Goal: Feedback & Contribution: Leave review/rating

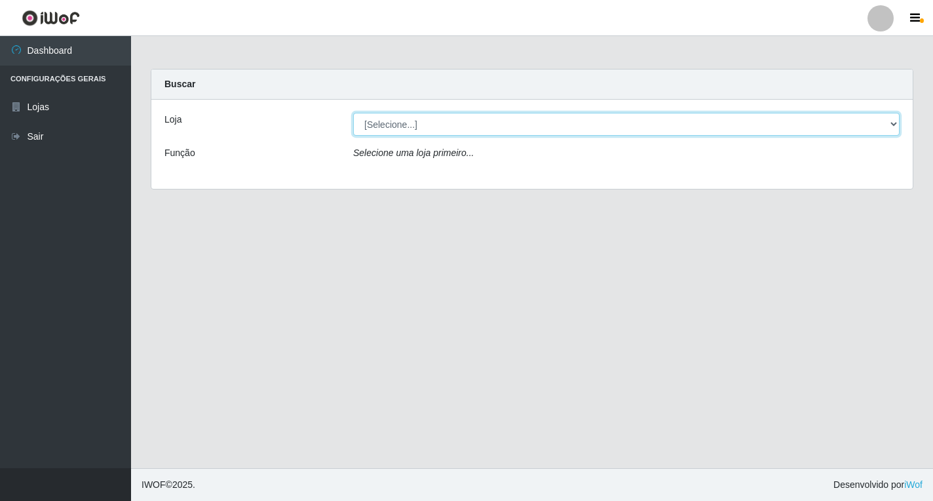
click at [501, 126] on select "[Selecione...] Atacado Vem - [STREET_ADDRESS]" at bounding box center [626, 124] width 547 height 23
select select "455"
click at [353, 113] on select "[Selecione...] Atacado Vem - [STREET_ADDRESS]" at bounding box center [626, 124] width 547 height 23
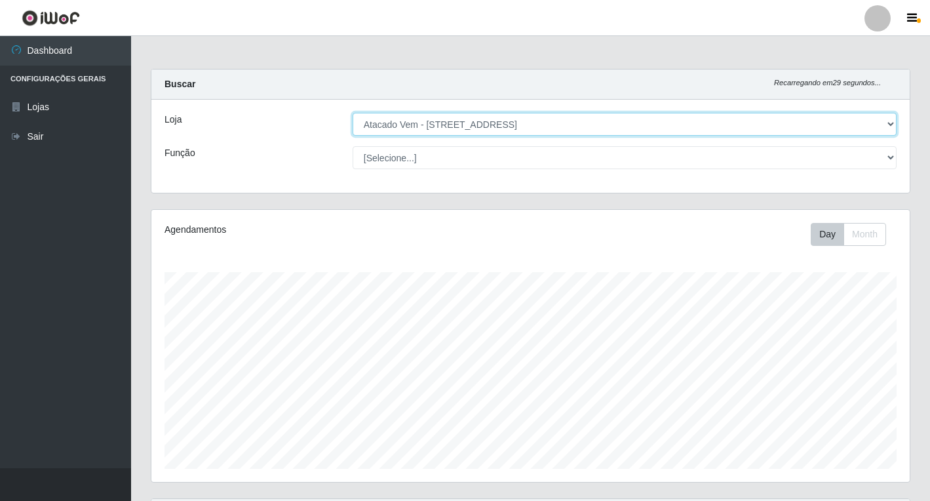
scroll to position [272, 758]
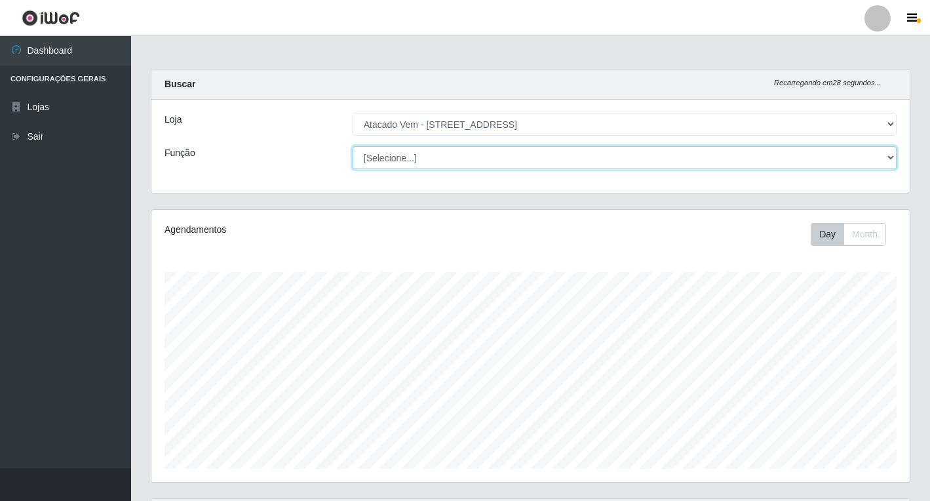
click at [420, 164] on select "[Selecione...] Carregador e Descarregador de Caminhão Carregador e Descarregado…" at bounding box center [625, 157] width 544 height 23
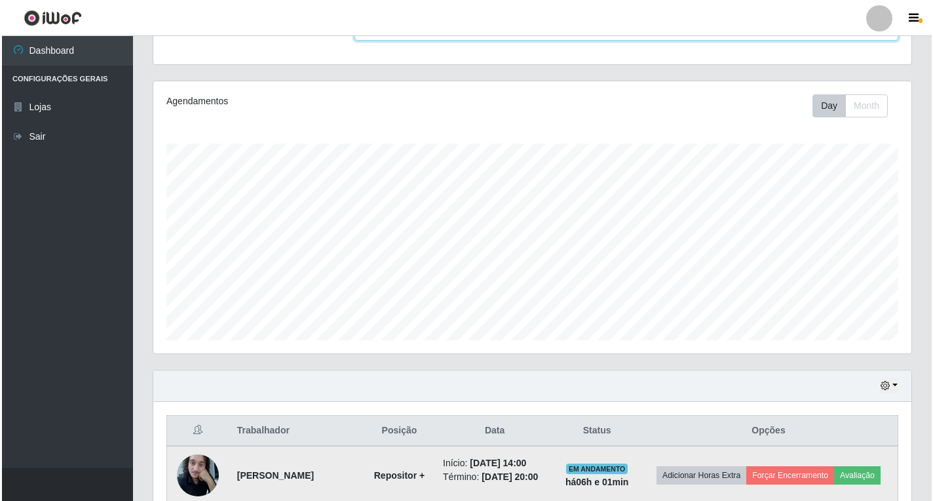
scroll to position [477, 0]
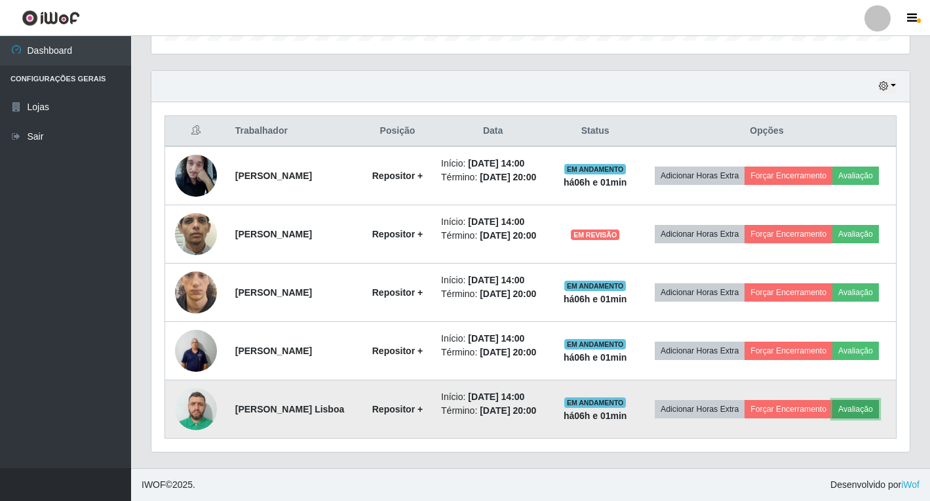
click at [832, 416] on button "Avaliação" at bounding box center [855, 409] width 47 height 18
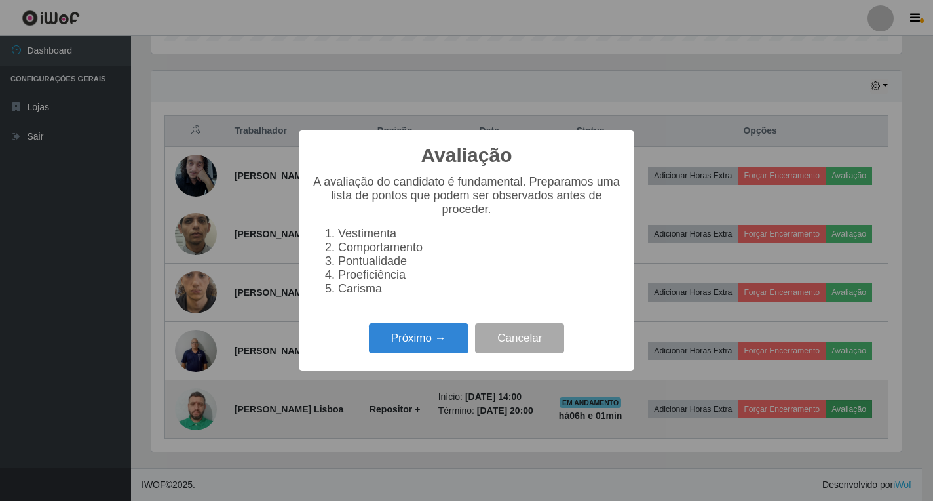
scroll to position [272, 751]
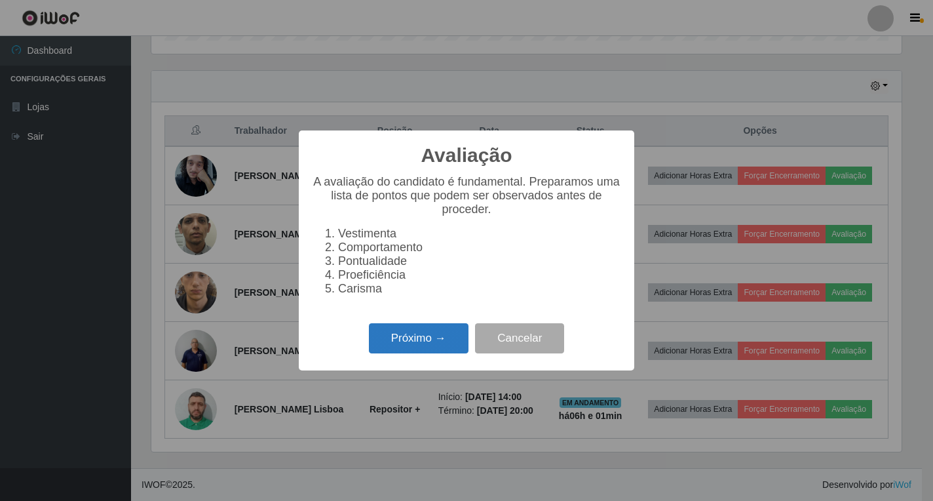
click at [439, 343] on button "Próximo →" at bounding box center [419, 338] width 100 height 31
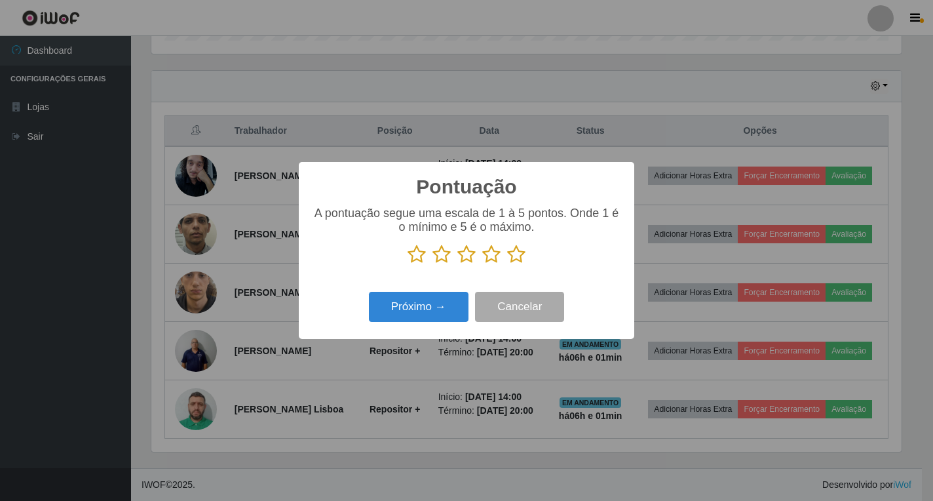
scroll to position [655207, 654728]
click at [509, 256] on icon at bounding box center [516, 254] width 18 height 20
click at [507, 264] on input "radio" at bounding box center [507, 264] width 0 height 0
click at [450, 316] on button "Próximo →" at bounding box center [419, 307] width 100 height 31
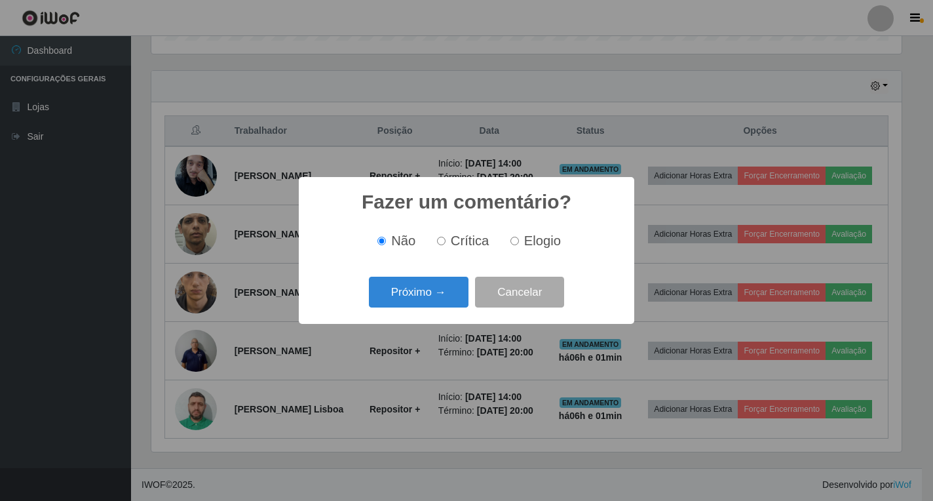
click at [526, 242] on span "Elogio" at bounding box center [542, 240] width 37 height 14
click at [519, 242] on input "Elogio" at bounding box center [515, 241] width 9 height 9
radio input "true"
click at [434, 284] on button "Próximo →" at bounding box center [419, 292] width 100 height 31
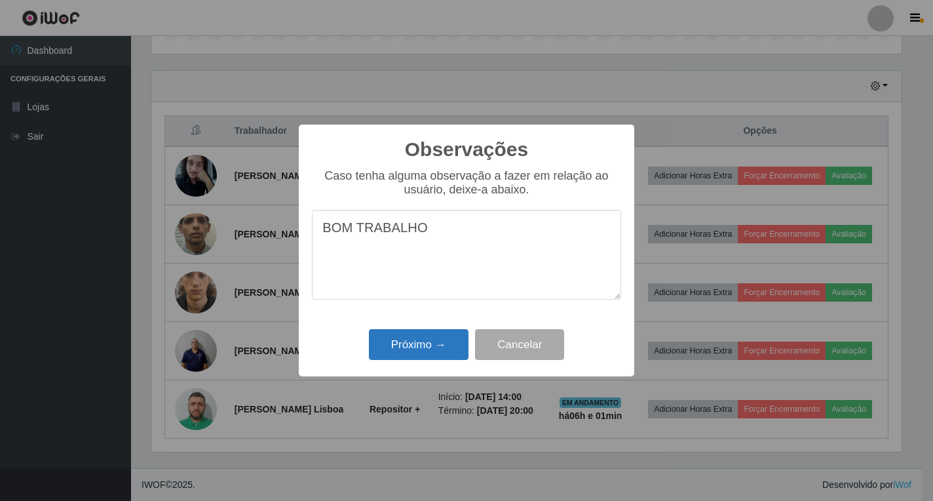
type textarea "BOM TRABALHO"
click at [406, 355] on button "Próximo →" at bounding box center [419, 344] width 100 height 31
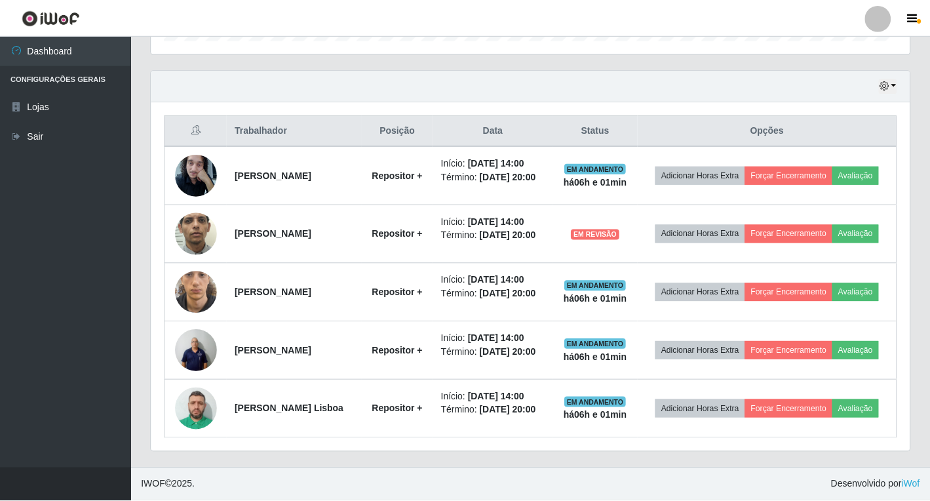
scroll to position [272, 758]
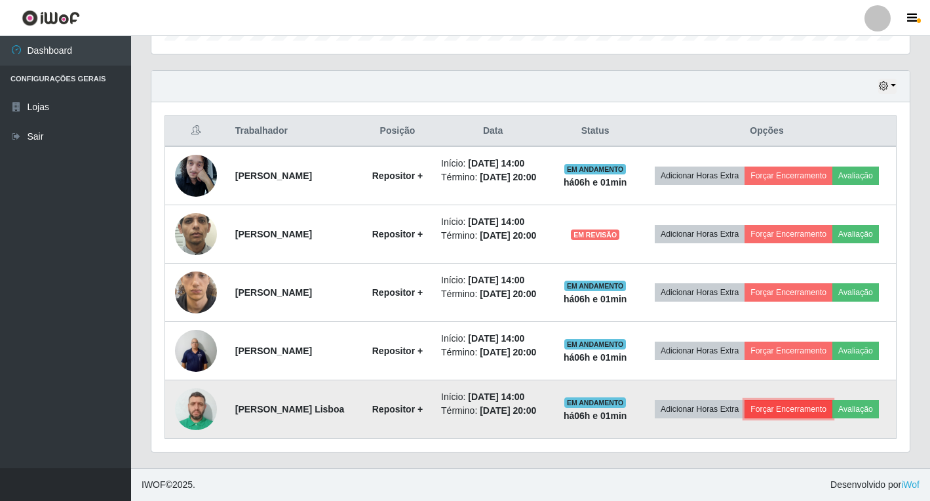
click at [832, 400] on button "Forçar Encerramento" at bounding box center [789, 409] width 88 height 18
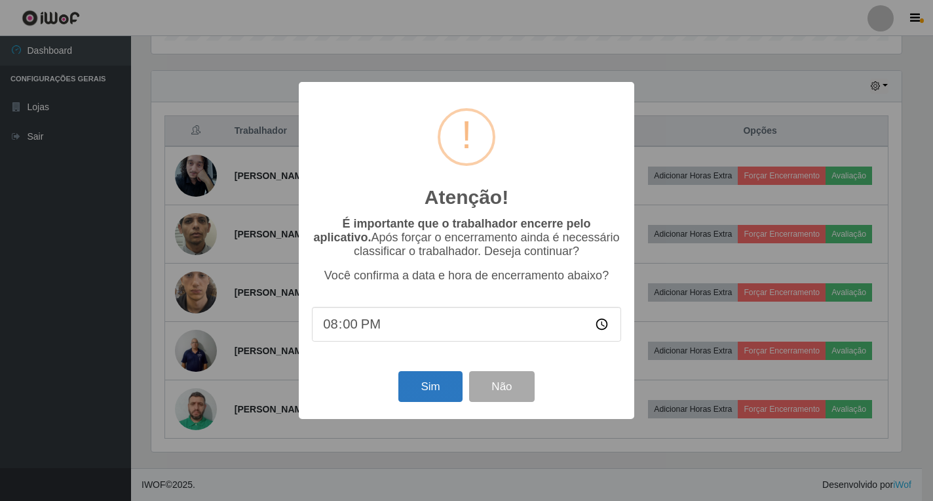
click at [400, 387] on div "Sim Não" at bounding box center [466, 386] width 309 height 37
click at [413, 393] on button "Sim" at bounding box center [431, 386] width 64 height 31
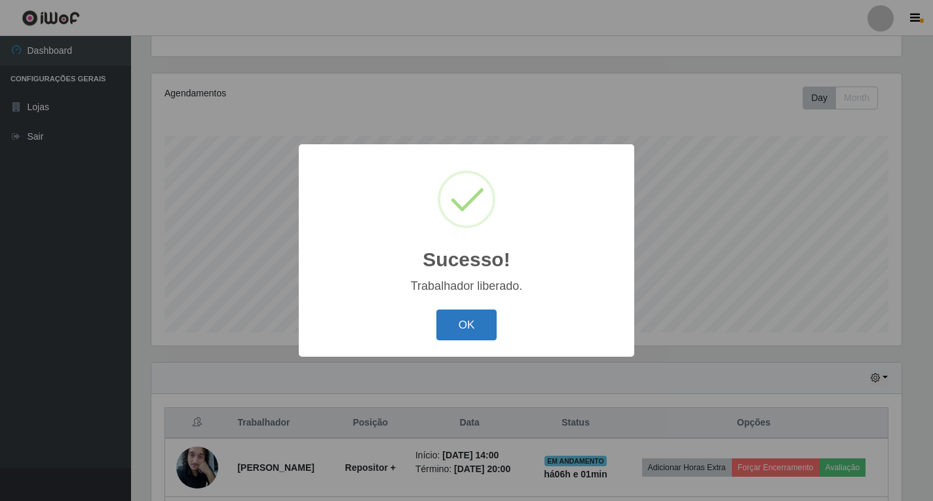
click at [459, 316] on button "OK" at bounding box center [467, 324] width 61 height 31
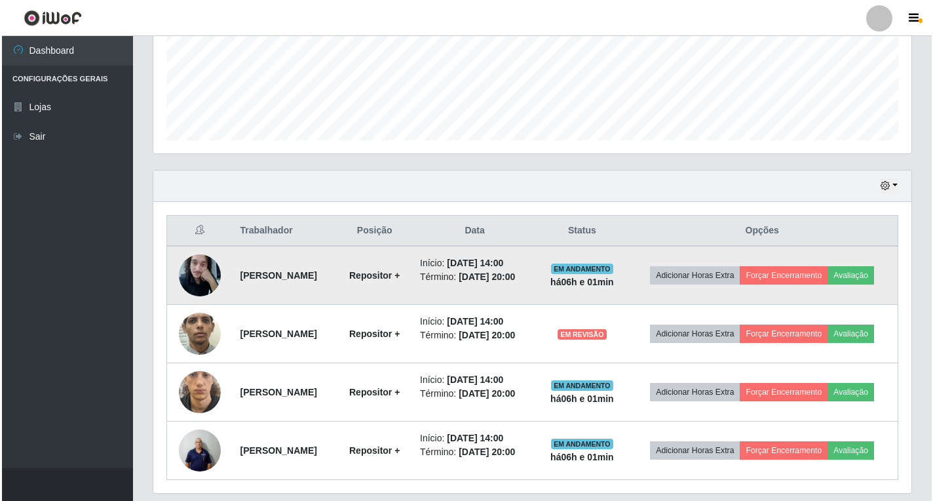
scroll to position [333, 0]
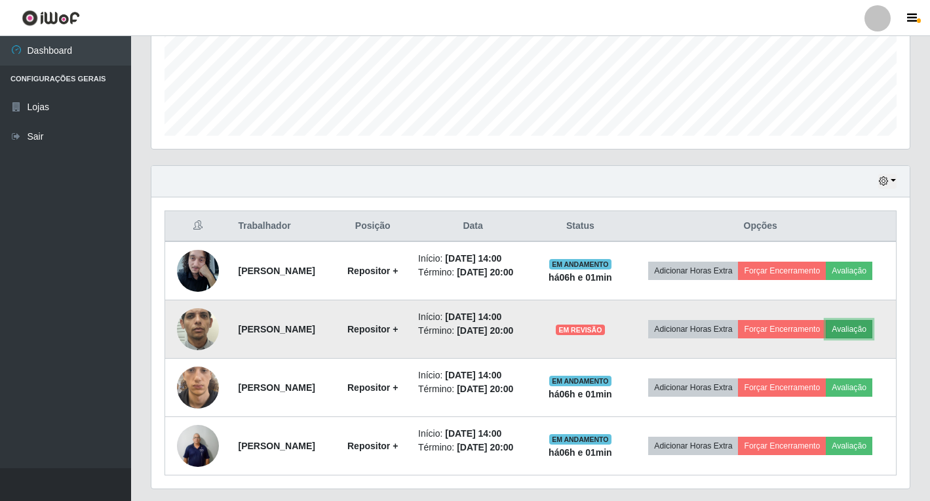
click at [826, 338] on button "Avaliação" at bounding box center [849, 329] width 47 height 18
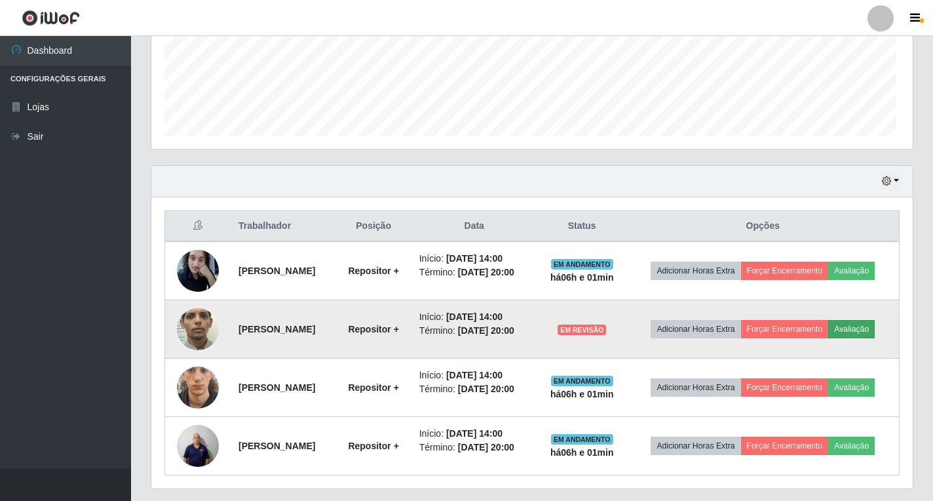
scroll to position [272, 751]
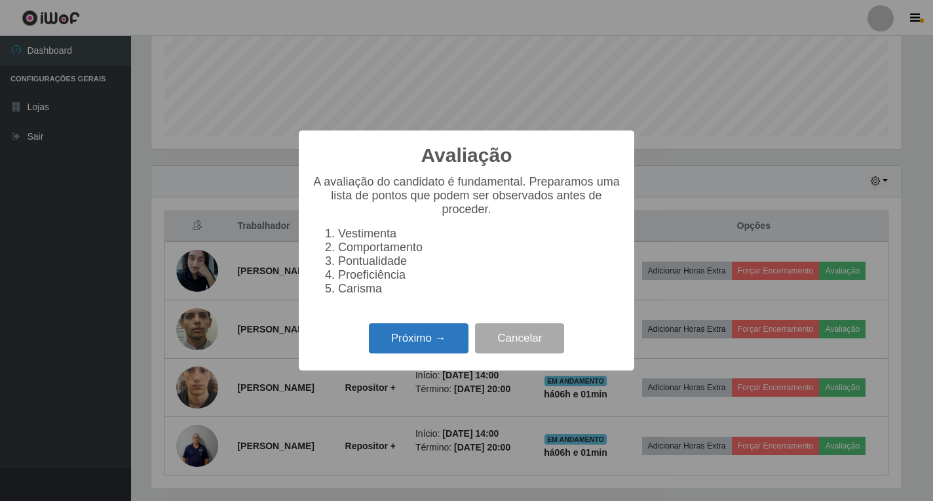
click at [394, 340] on button "Próximo →" at bounding box center [419, 338] width 100 height 31
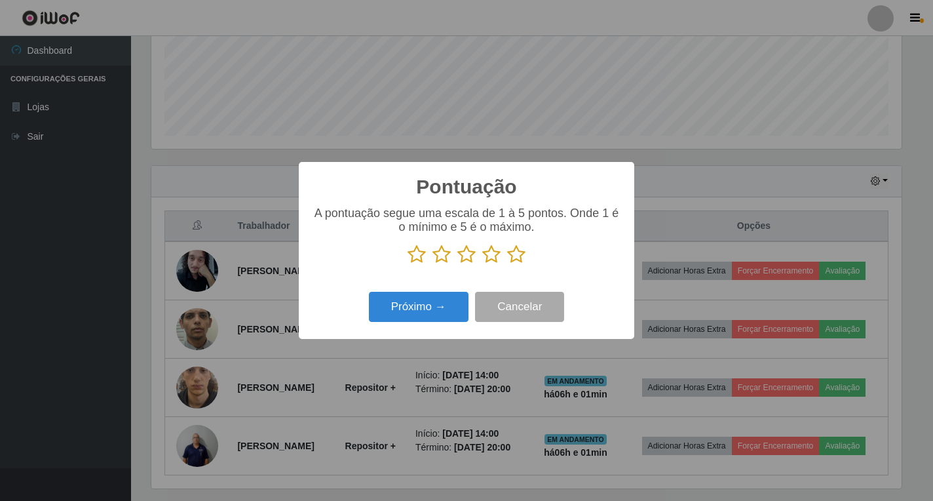
click at [503, 254] on p at bounding box center [466, 254] width 309 height 20
click at [512, 252] on icon at bounding box center [516, 254] width 18 height 20
click at [507, 264] on input "radio" at bounding box center [507, 264] width 0 height 0
click at [419, 321] on button "Próximo →" at bounding box center [419, 307] width 100 height 31
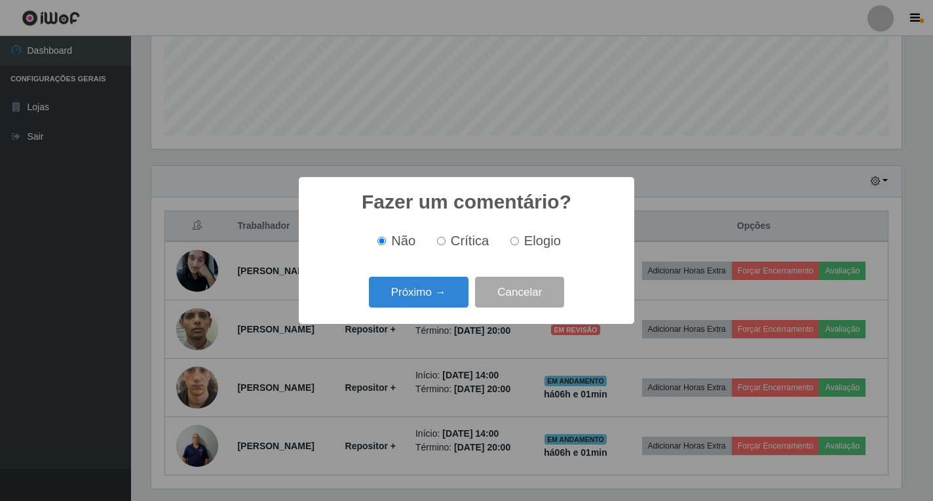
click at [518, 241] on label "Elogio" at bounding box center [533, 240] width 56 height 15
click at [518, 241] on input "Elogio" at bounding box center [515, 241] width 9 height 9
radio input "true"
click at [437, 290] on button "Próximo →" at bounding box center [419, 292] width 100 height 31
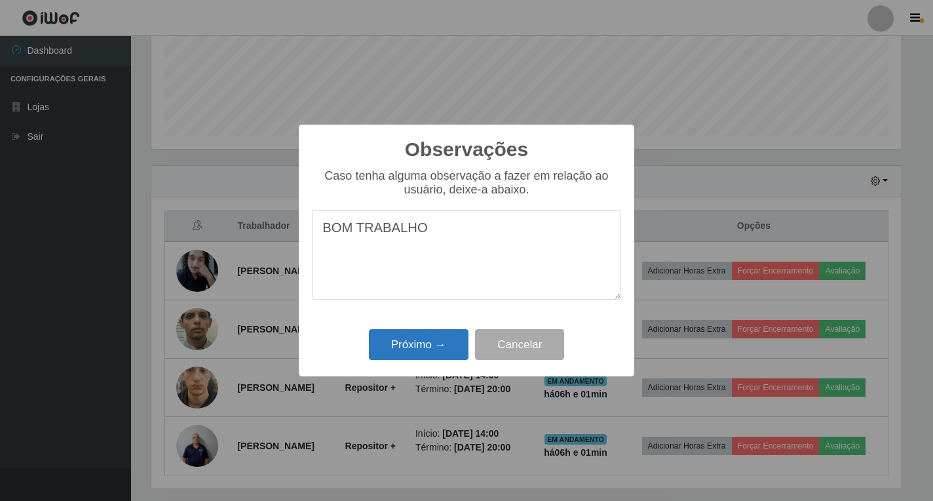
type textarea "BOM TRABALHO"
click at [426, 348] on button "Próximo →" at bounding box center [419, 344] width 100 height 31
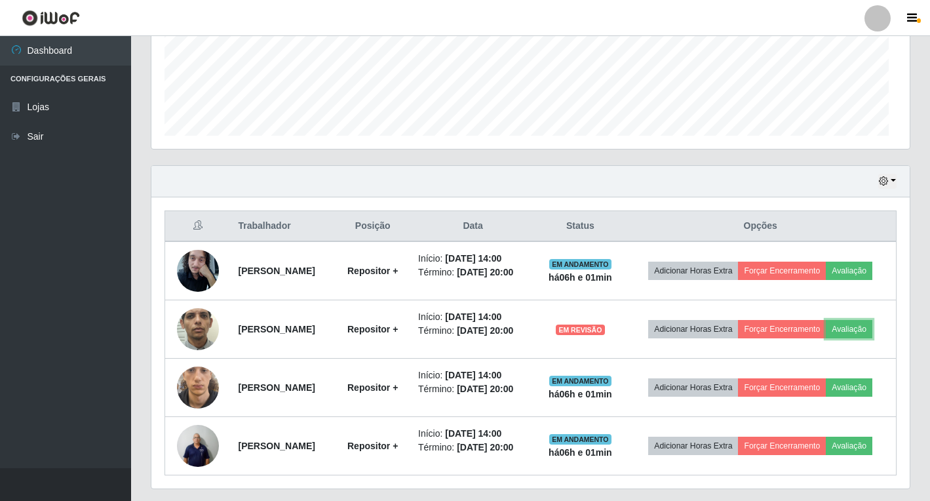
scroll to position [272, 758]
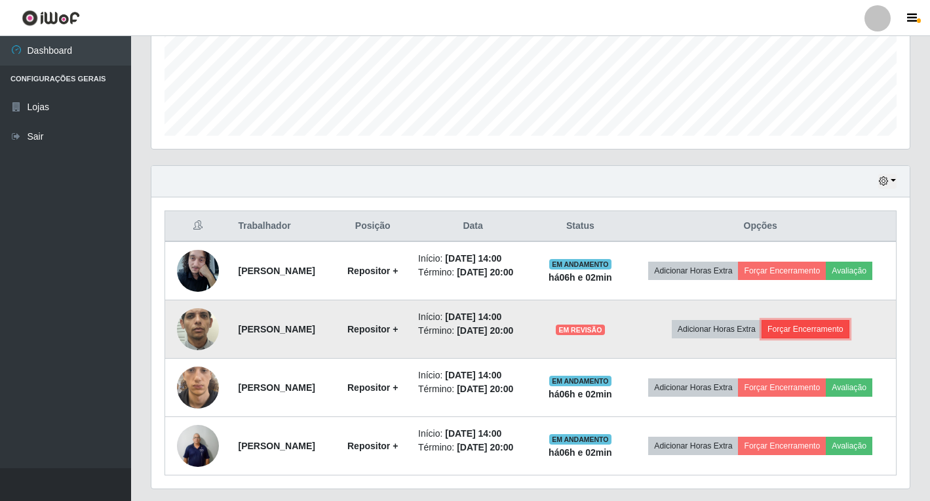
click at [819, 338] on button "Forçar Encerramento" at bounding box center [806, 329] width 88 height 18
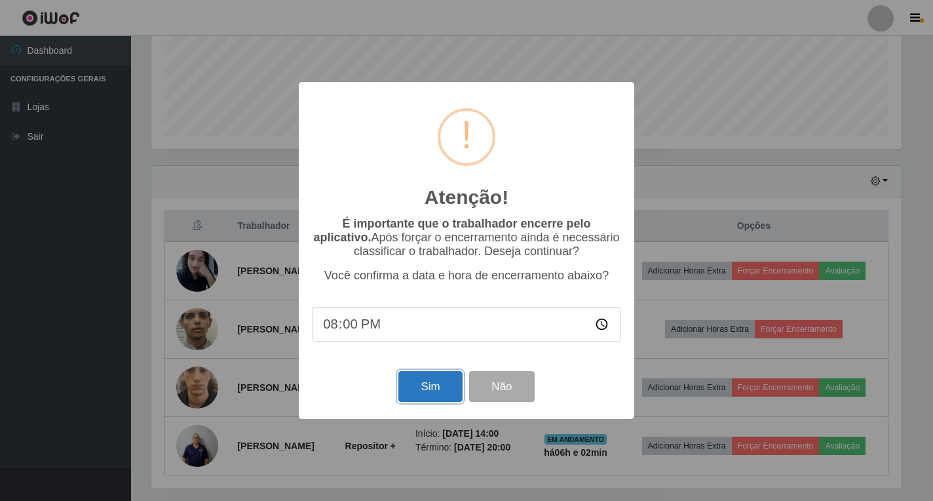
click at [439, 386] on button "Sim" at bounding box center [431, 386] width 64 height 31
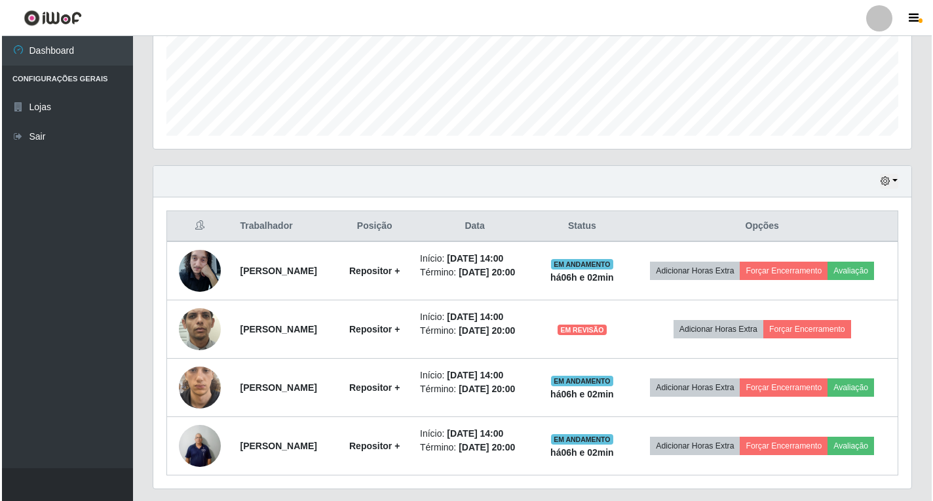
scroll to position [136, 0]
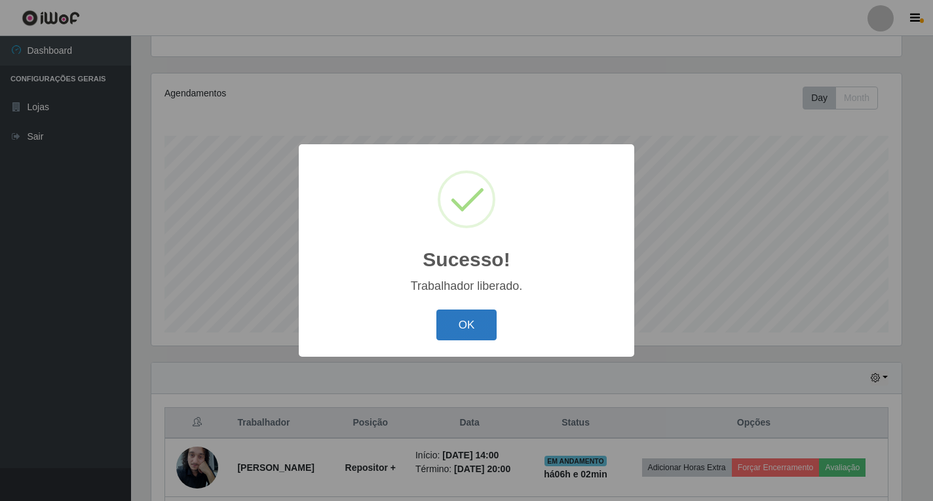
click at [452, 336] on button "OK" at bounding box center [467, 324] width 61 height 31
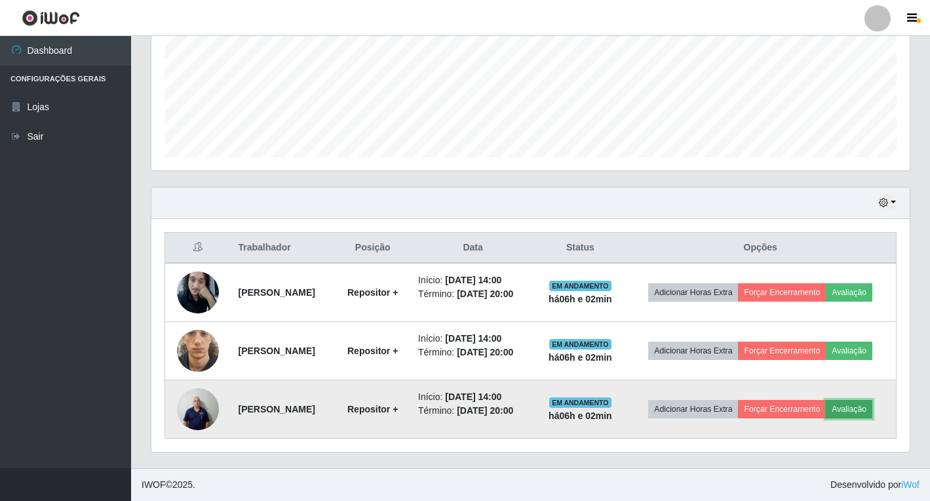
click at [826, 418] on button "Avaliação" at bounding box center [849, 409] width 47 height 18
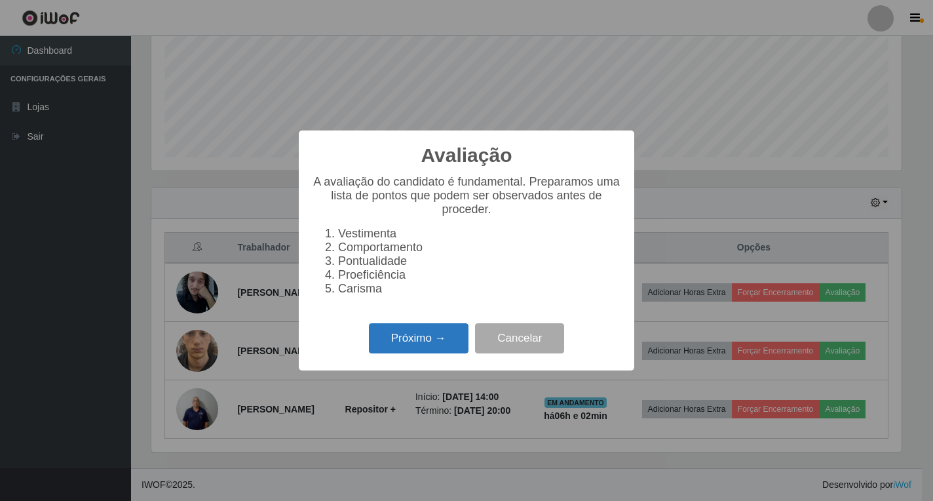
click at [447, 349] on button "Próximo →" at bounding box center [419, 338] width 100 height 31
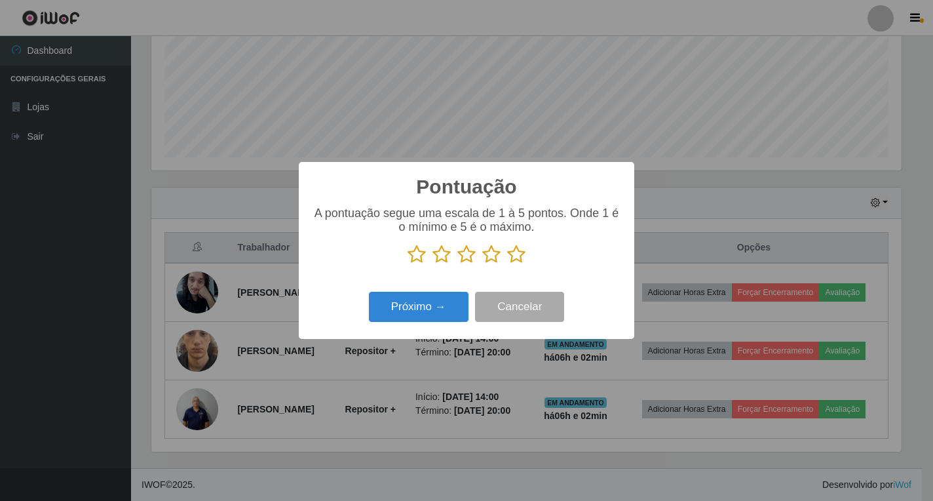
drag, startPoint x: 522, startPoint y: 252, endPoint x: 471, endPoint y: 284, distance: 60.4
click at [522, 252] on icon at bounding box center [516, 254] width 18 height 20
click at [507, 264] on input "radio" at bounding box center [507, 264] width 0 height 0
click at [447, 310] on button "Próximo →" at bounding box center [419, 307] width 100 height 31
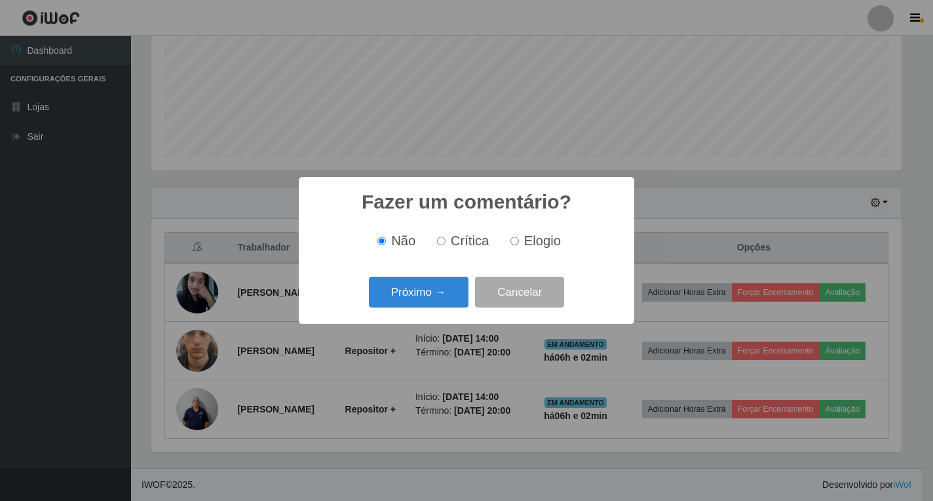
click at [518, 241] on input "Elogio" at bounding box center [515, 241] width 9 height 9
radio input "true"
click at [414, 299] on button "Próximo →" at bounding box center [419, 292] width 100 height 31
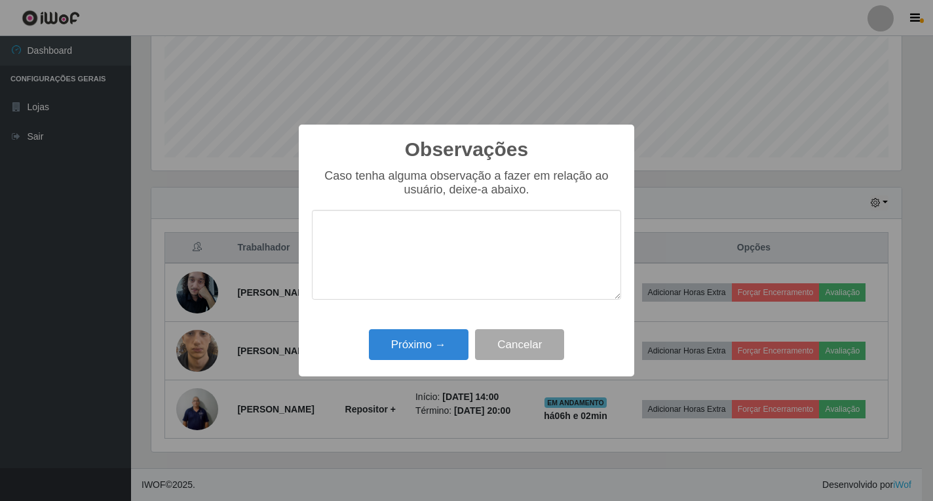
click at [478, 290] on textarea at bounding box center [466, 255] width 309 height 90
type textarea "BOM TRABALHO"
click at [429, 344] on button "Próximo →" at bounding box center [419, 344] width 100 height 31
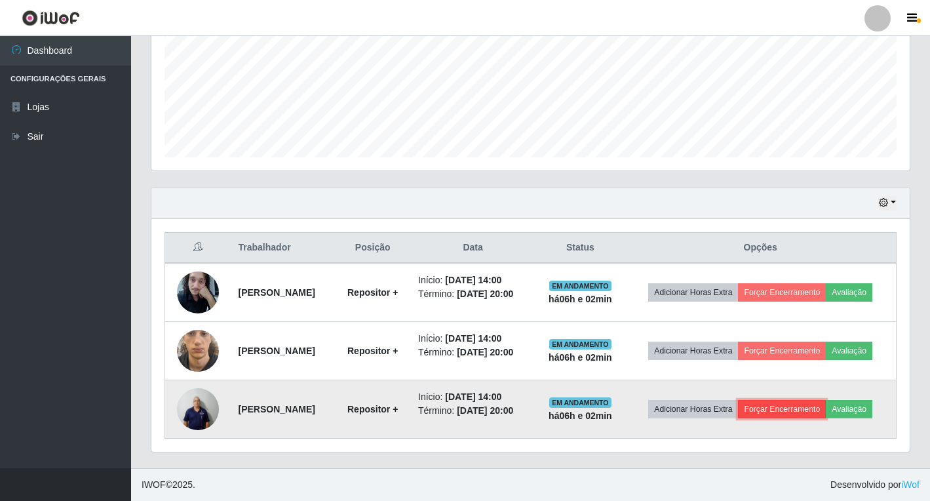
click at [820, 418] on button "Forçar Encerramento" at bounding box center [782, 409] width 88 height 18
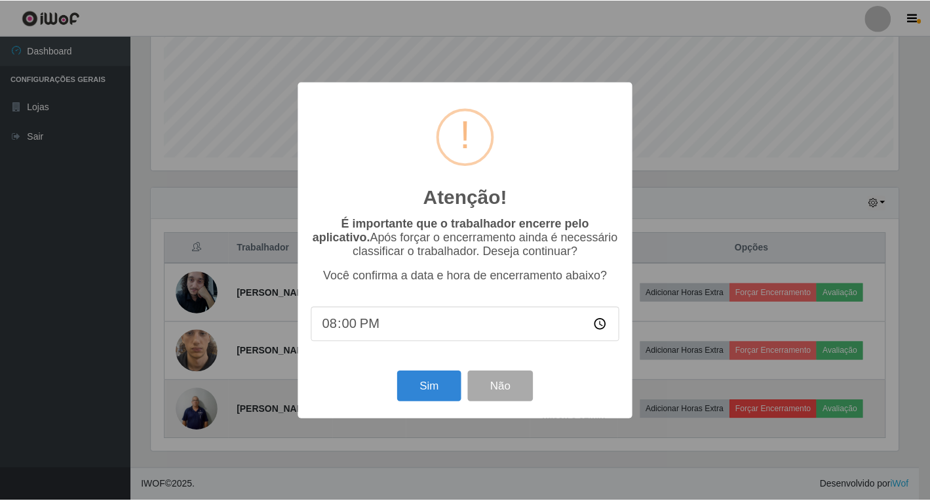
scroll to position [272, 751]
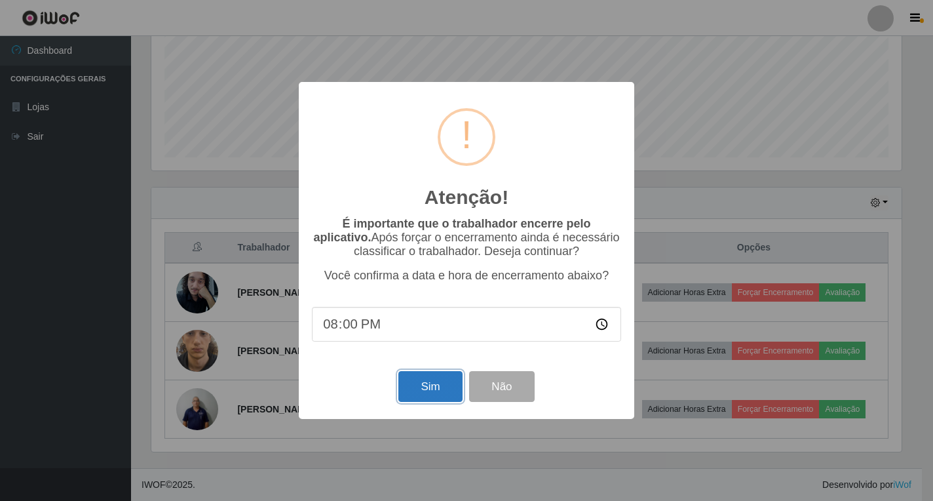
click at [421, 400] on button "Sim" at bounding box center [431, 386] width 64 height 31
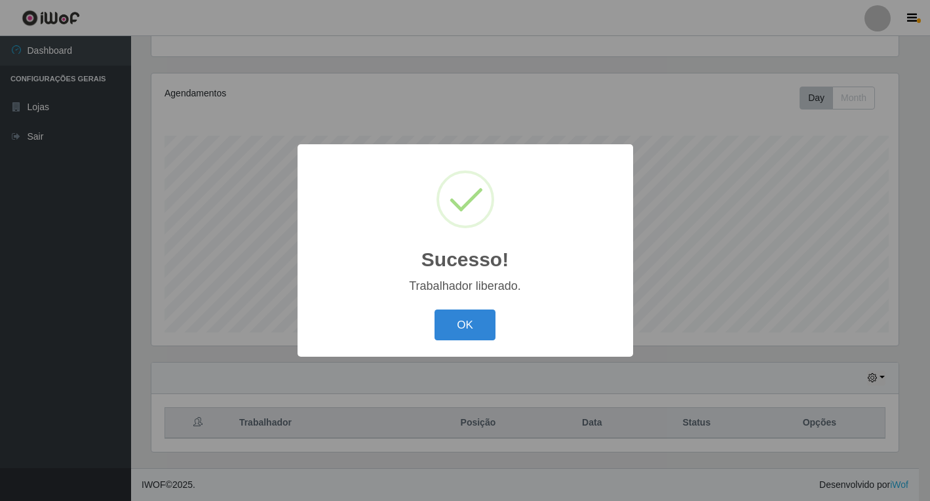
scroll to position [655207, 654728]
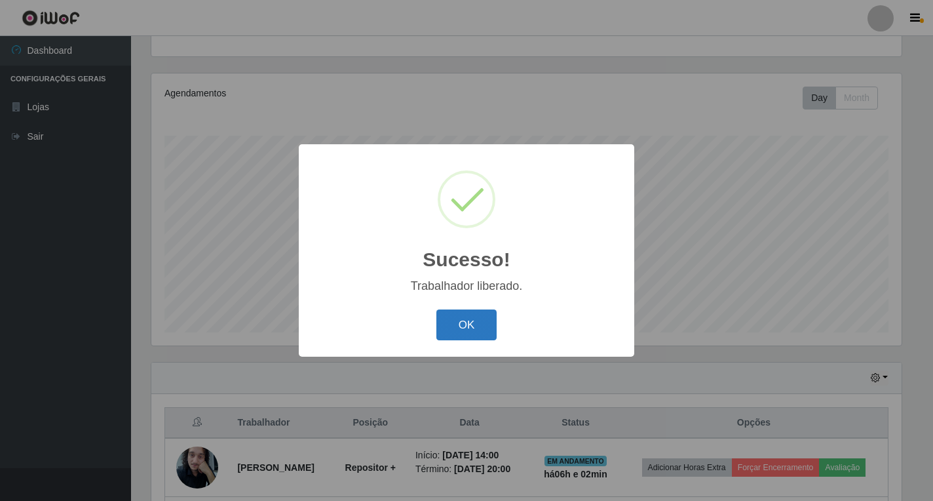
click at [481, 323] on button "OK" at bounding box center [467, 324] width 61 height 31
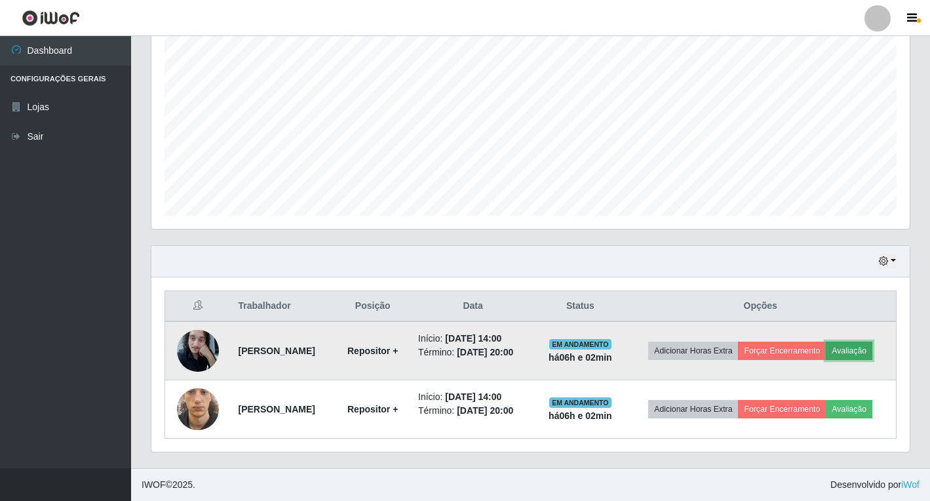
click at [872, 352] on button "Avaliação" at bounding box center [849, 351] width 47 height 18
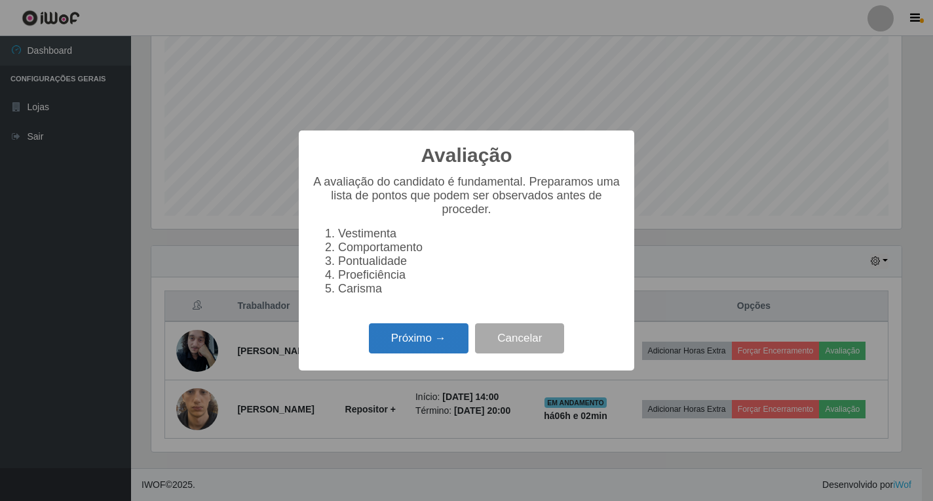
click at [446, 344] on button "Próximo →" at bounding box center [419, 338] width 100 height 31
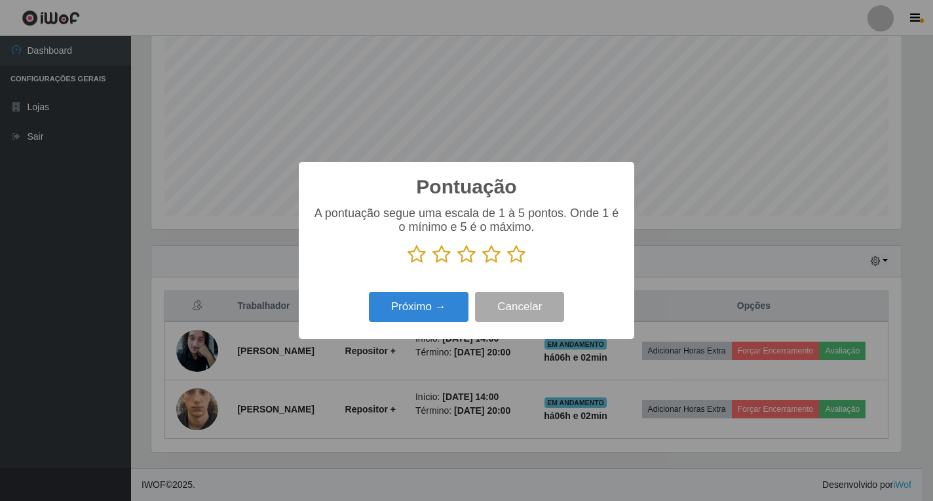
click at [513, 258] on icon at bounding box center [516, 254] width 18 height 20
click at [507, 264] on input "radio" at bounding box center [507, 264] width 0 height 0
click at [404, 316] on button "Próximo →" at bounding box center [419, 307] width 100 height 31
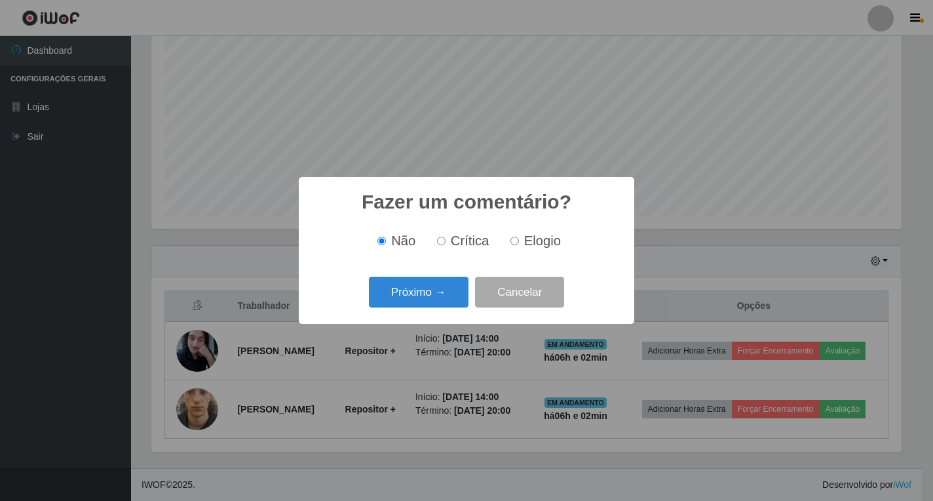
click at [530, 242] on span "Elogio" at bounding box center [542, 240] width 37 height 14
click at [519, 242] on input "Elogio" at bounding box center [515, 241] width 9 height 9
radio input "true"
click at [411, 299] on button "Próximo →" at bounding box center [419, 292] width 100 height 31
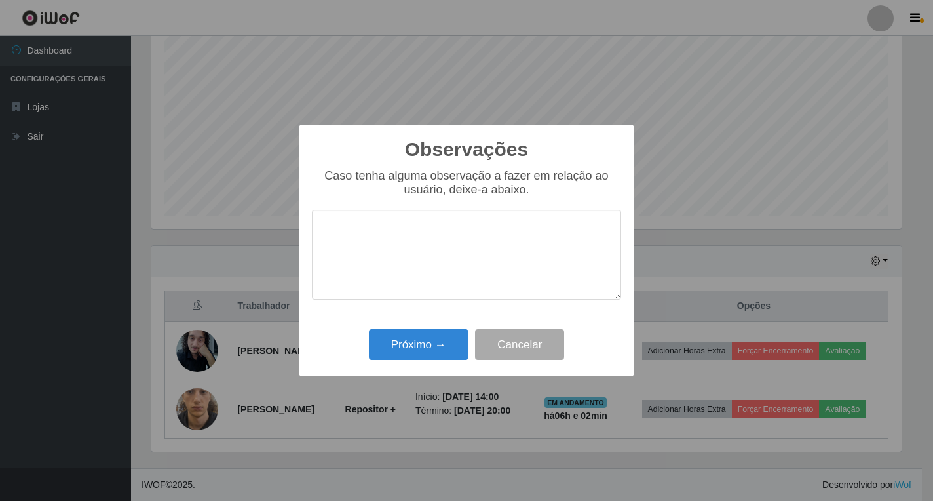
click at [433, 257] on textarea at bounding box center [466, 255] width 309 height 90
type textarea "BOM TRABALHO"
click at [436, 347] on button "Próximo →" at bounding box center [419, 344] width 100 height 31
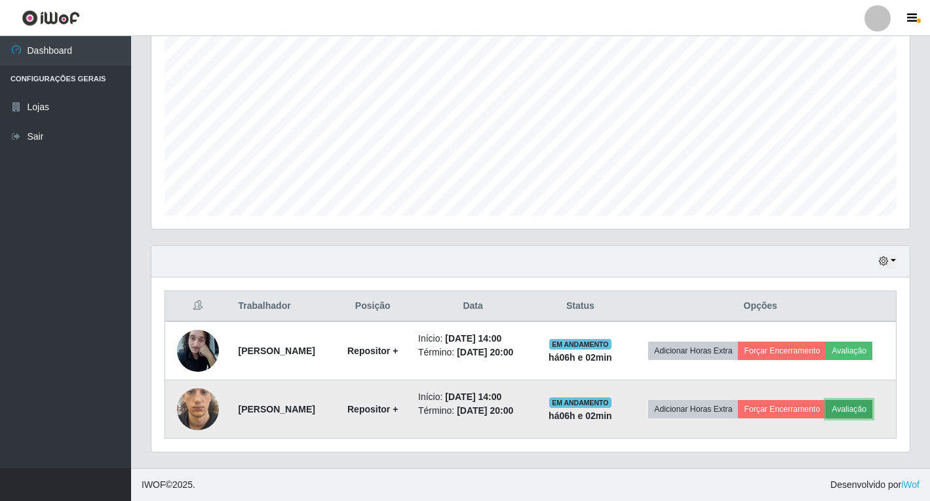
click at [870, 409] on button "Avaliação" at bounding box center [849, 409] width 47 height 18
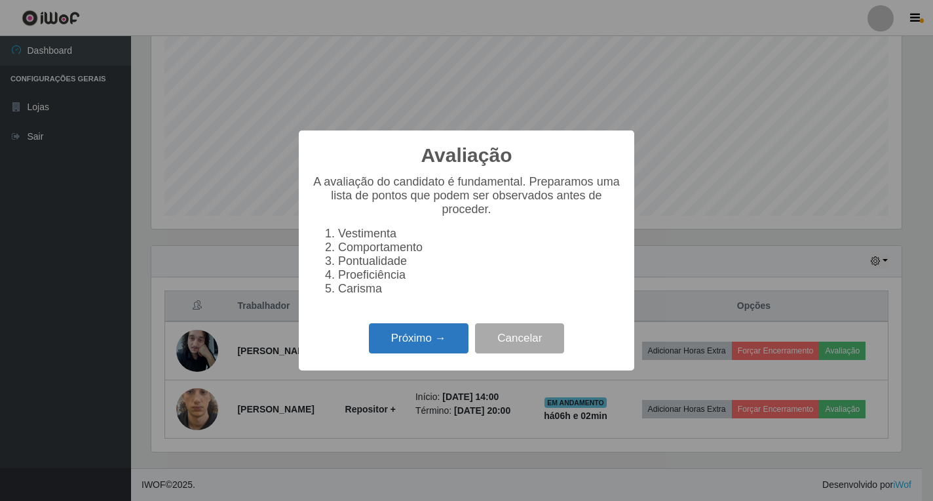
click at [389, 354] on button "Próximo →" at bounding box center [419, 338] width 100 height 31
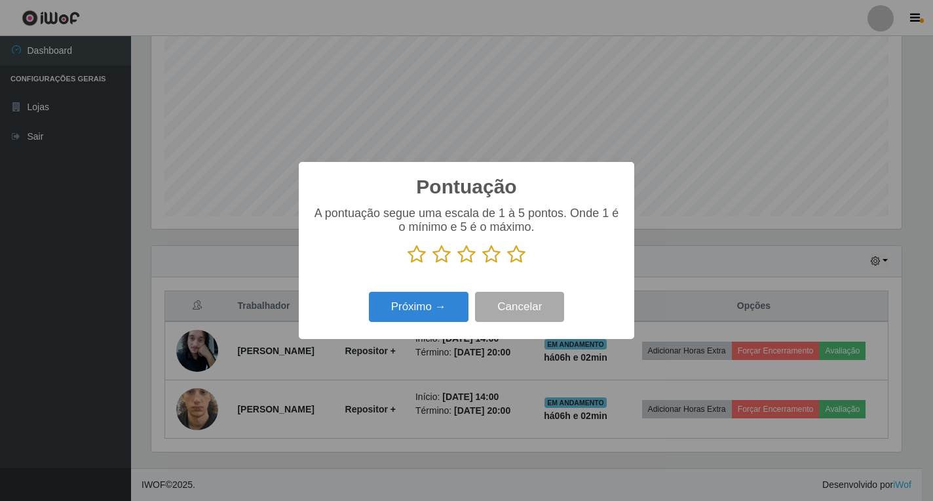
click at [522, 256] on icon at bounding box center [516, 254] width 18 height 20
click at [507, 264] on input "radio" at bounding box center [507, 264] width 0 height 0
click at [430, 295] on button "Próximo →" at bounding box center [419, 307] width 100 height 31
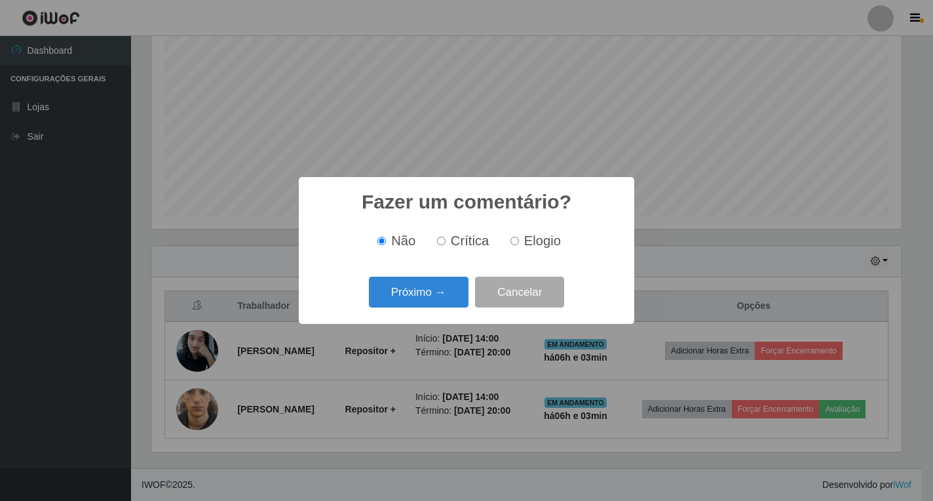
click at [519, 244] on label "Elogio" at bounding box center [533, 240] width 56 height 15
click at [519, 244] on input "Elogio" at bounding box center [515, 241] width 9 height 9
radio input "true"
click at [427, 297] on button "Próximo →" at bounding box center [419, 292] width 100 height 31
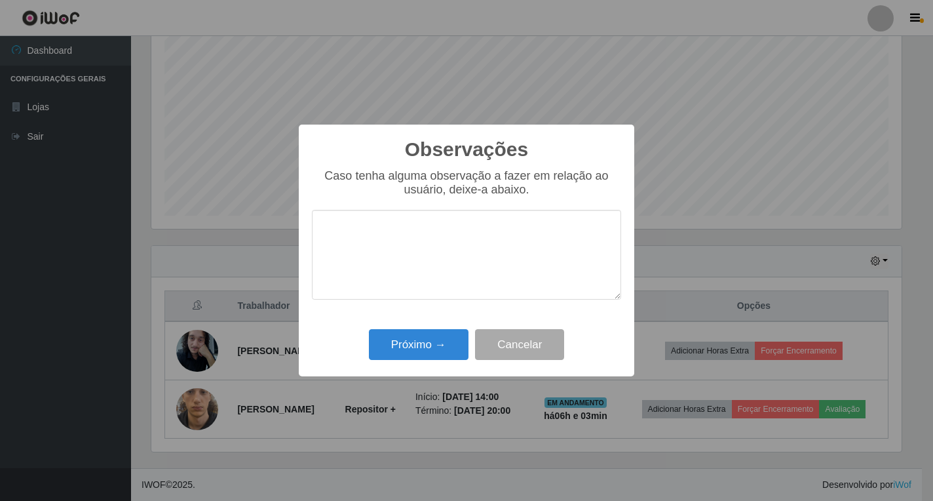
click at [431, 213] on textarea at bounding box center [466, 255] width 309 height 90
type textarea "BOM TRABALHO"
click at [416, 353] on button "Próximo →" at bounding box center [419, 344] width 100 height 31
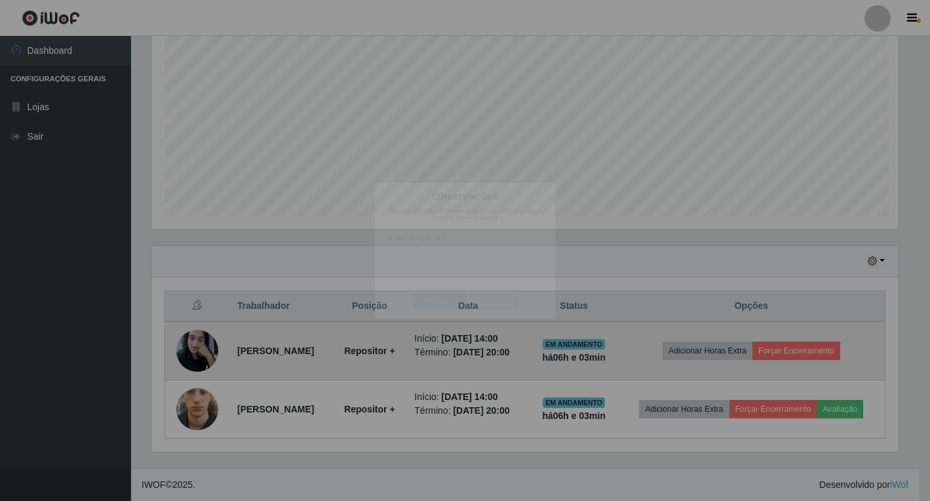
scroll to position [272, 758]
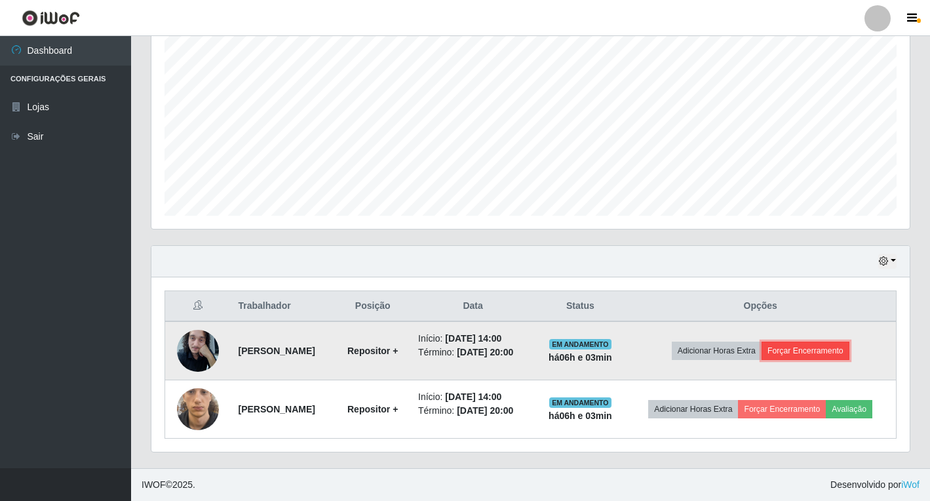
click at [829, 350] on button "Forçar Encerramento" at bounding box center [806, 351] width 88 height 18
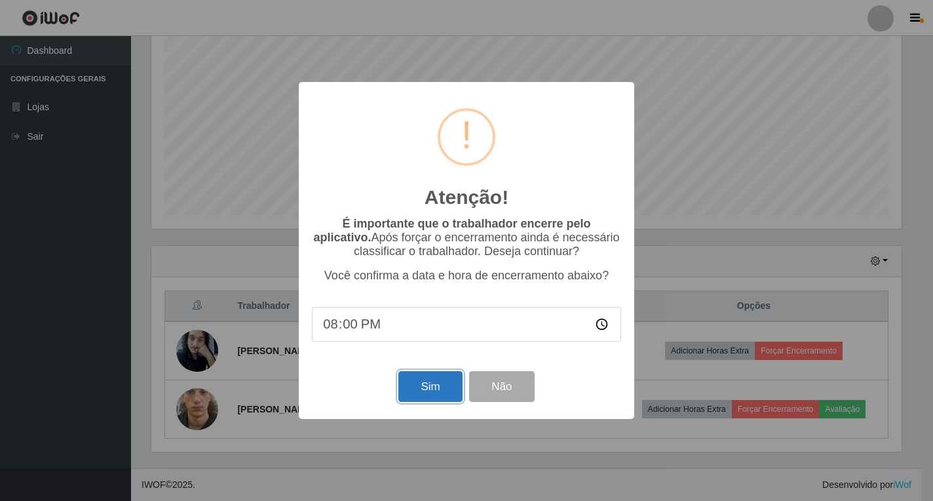
click at [435, 388] on button "Sim" at bounding box center [431, 386] width 64 height 31
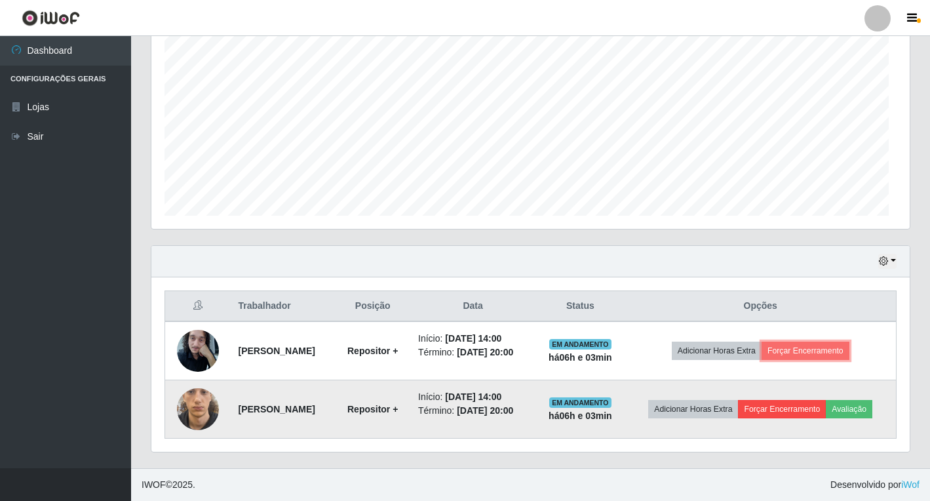
scroll to position [272, 758]
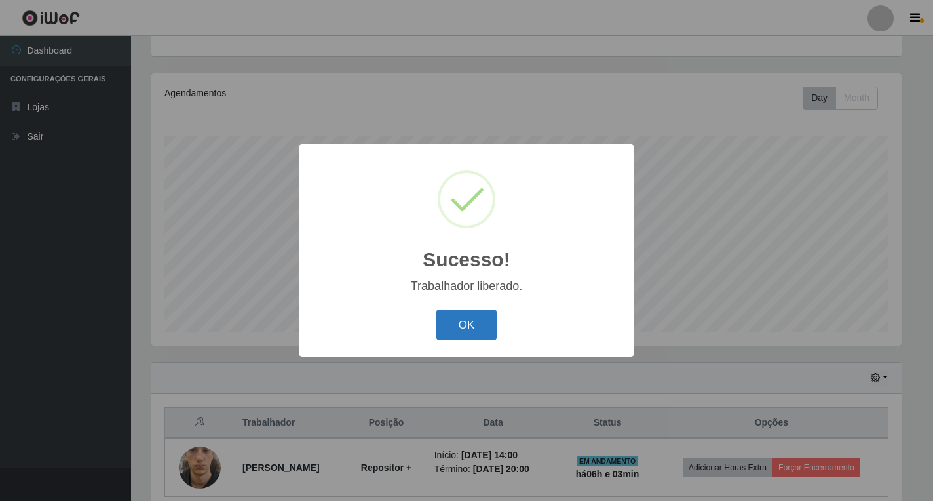
click at [463, 331] on button "OK" at bounding box center [467, 324] width 61 height 31
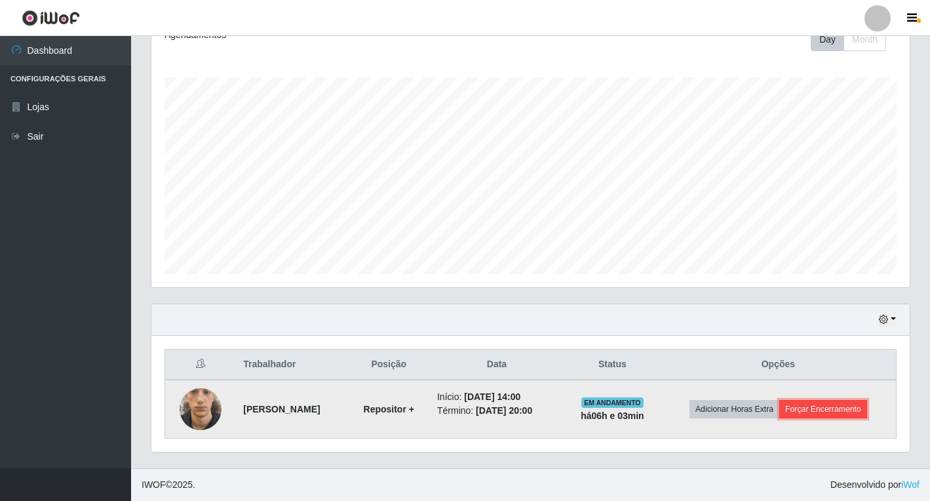
click at [821, 407] on button "Forçar Encerramento" at bounding box center [823, 409] width 88 height 18
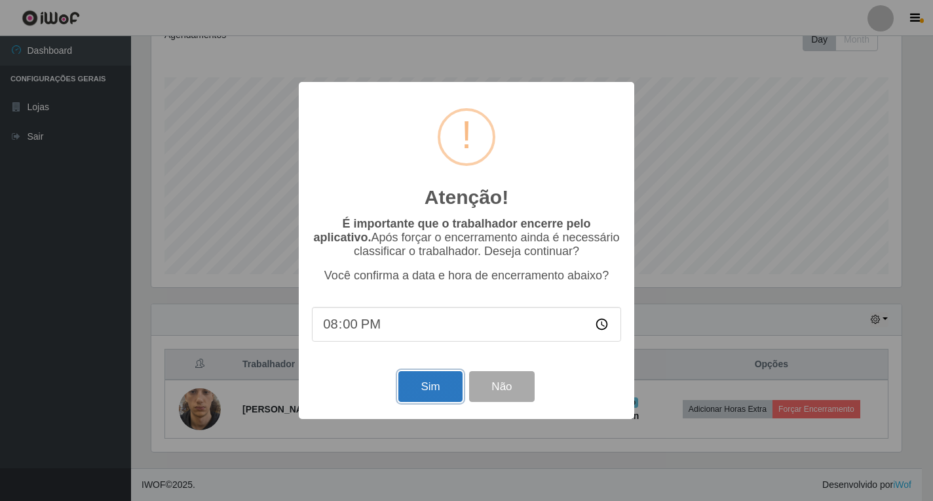
click at [416, 388] on button "Sim" at bounding box center [431, 386] width 64 height 31
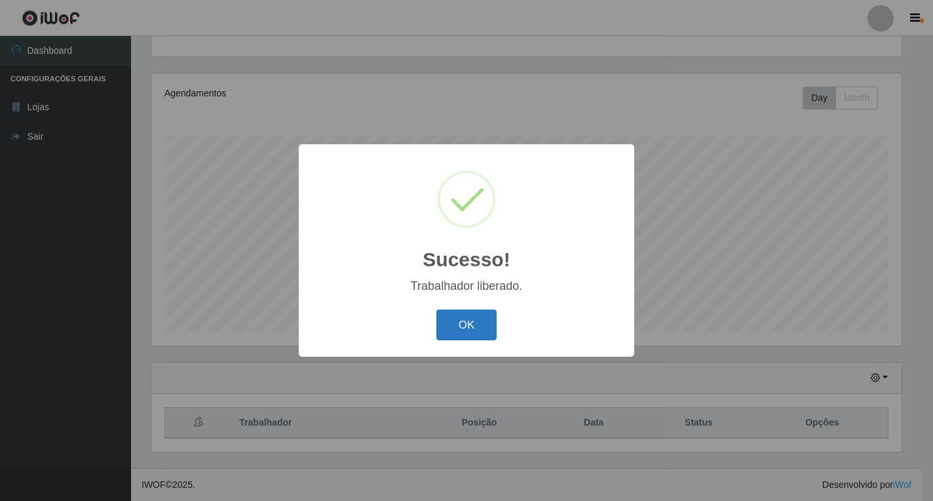
click at [481, 319] on button "OK" at bounding box center [467, 324] width 61 height 31
